Goal: Navigation & Orientation: Find specific page/section

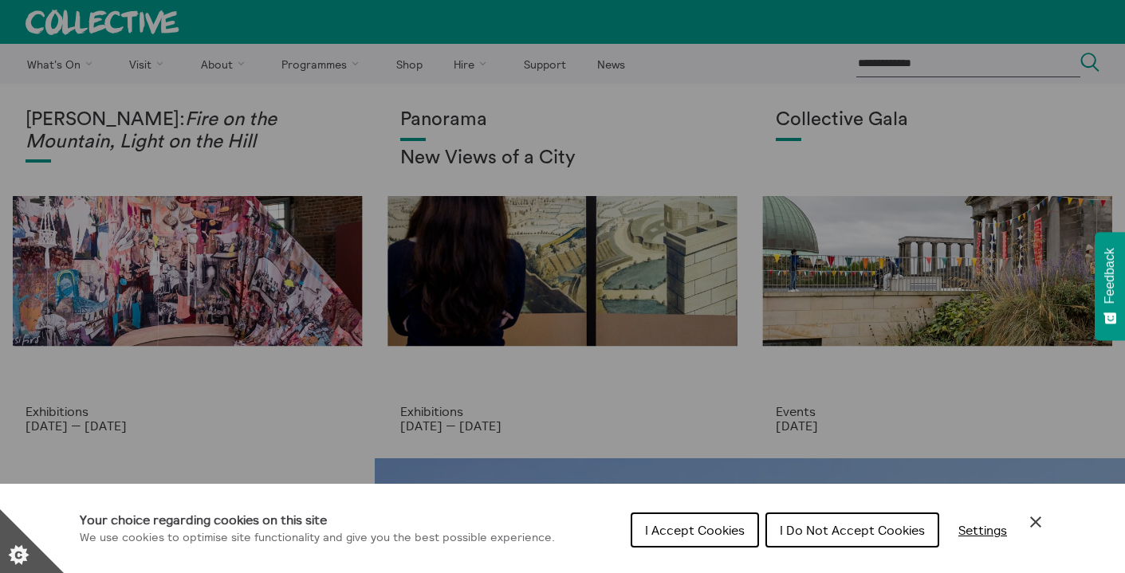
click at [864, 536] on span "I Do Not Accept Cookies" at bounding box center [852, 530] width 145 height 16
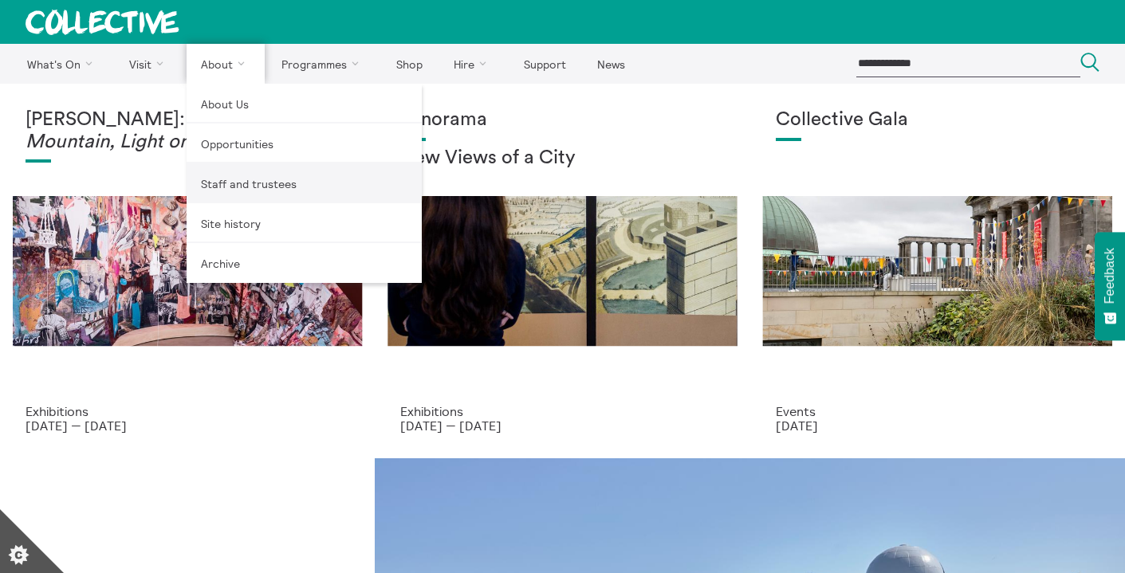
click at [214, 176] on link "Staff and trustees" at bounding box center [304, 183] width 235 height 40
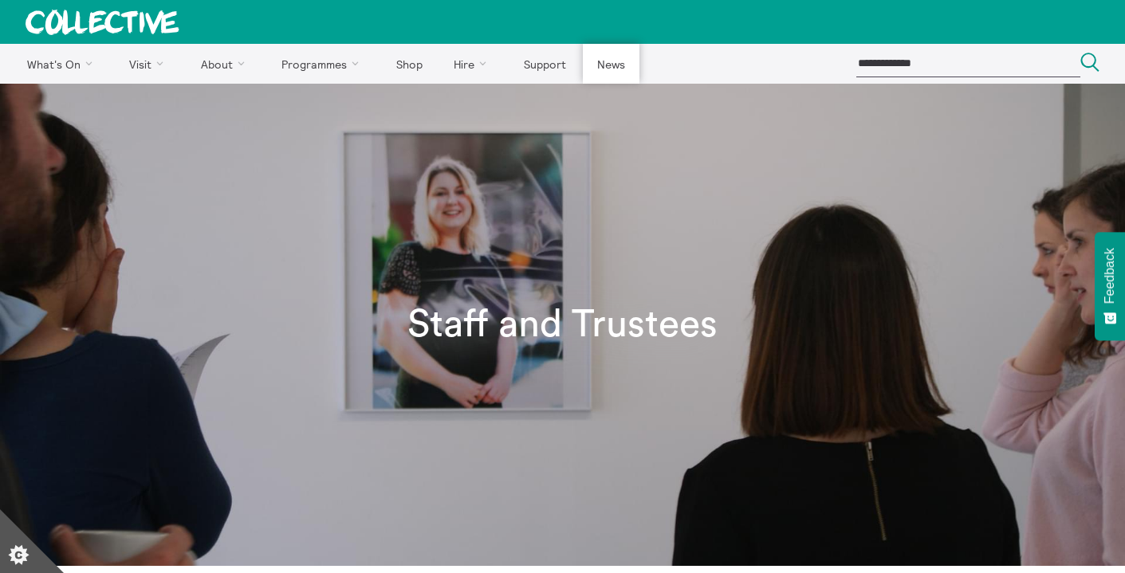
click at [591, 73] on link "News" at bounding box center [611, 64] width 56 height 40
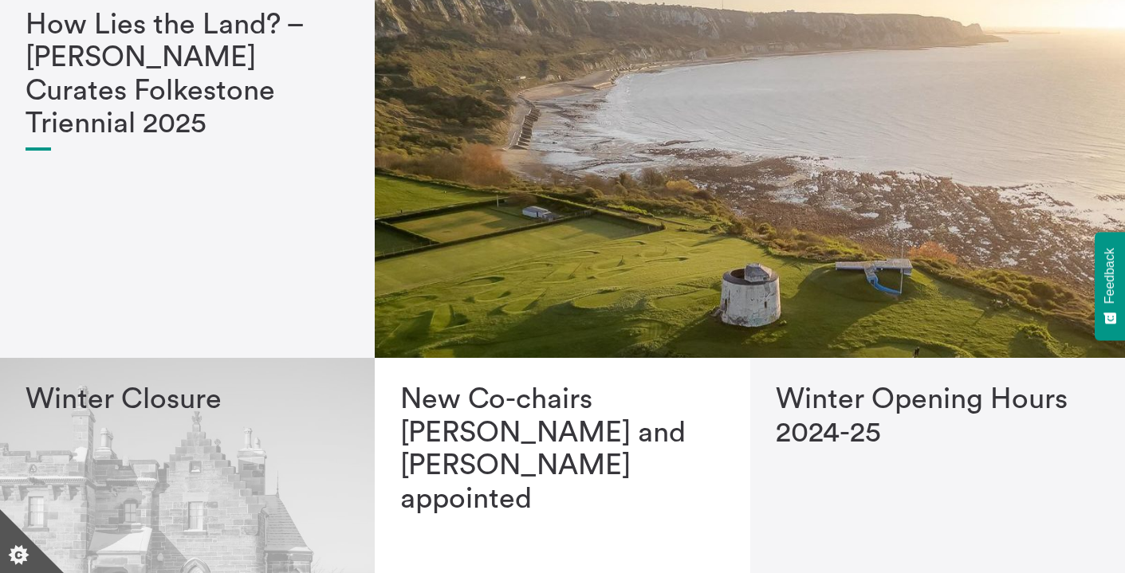
scroll to position [-6, 0]
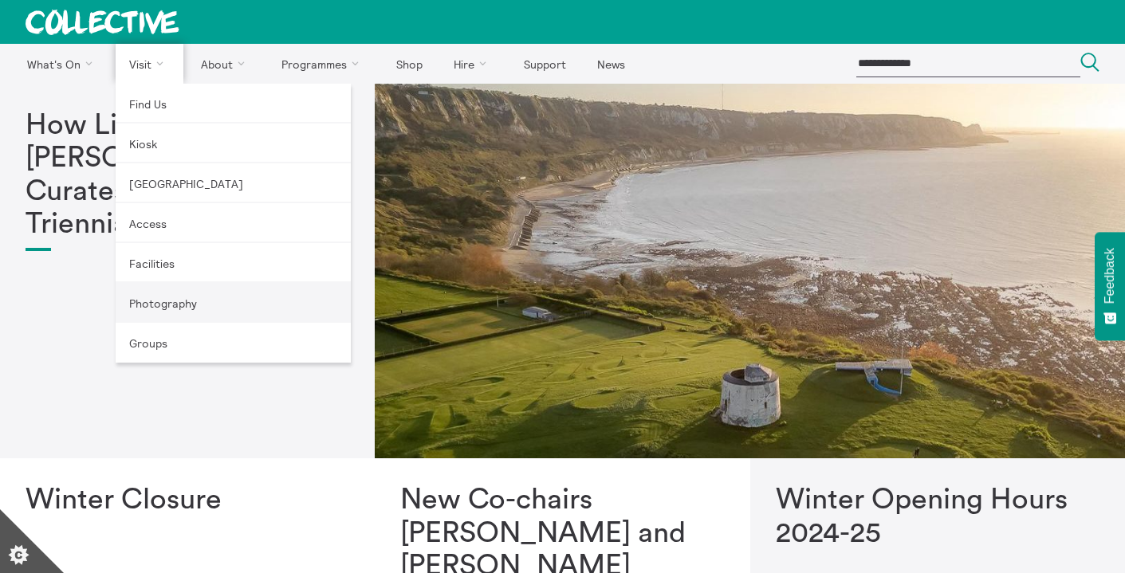
click at [146, 304] on link "Photography" at bounding box center [233, 303] width 235 height 40
